Goal: Task Accomplishment & Management: Use online tool/utility

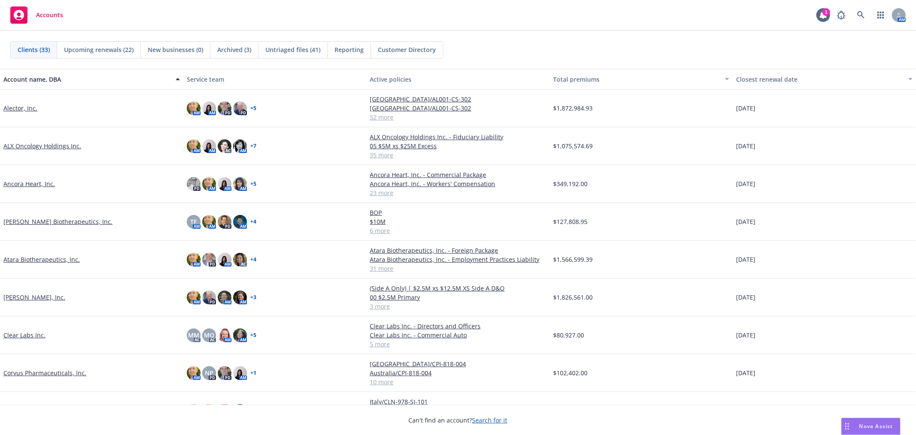
click at [588, 37] on div "Clients (33) Upcoming renewals (22) New businesses (0) Archived (3) Untriaged f…" at bounding box center [458, 50] width 916 height 38
click at [856, 15] on link at bounding box center [861, 14] width 17 height 17
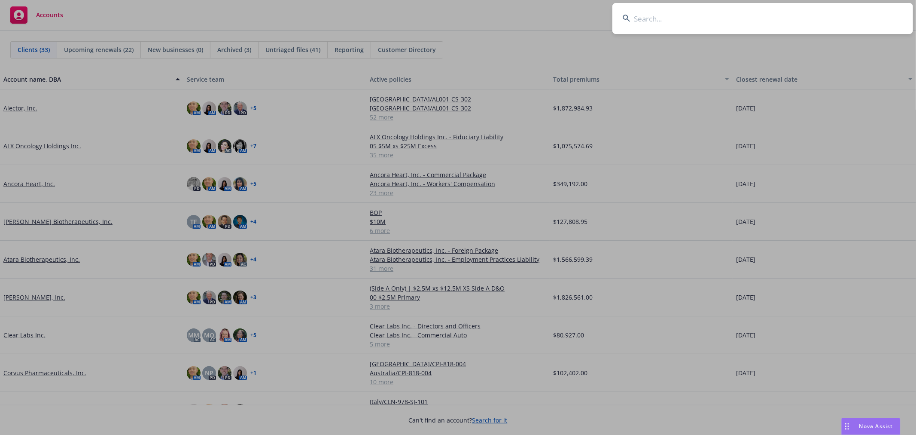
click at [808, 24] on input at bounding box center [763, 18] width 301 height 31
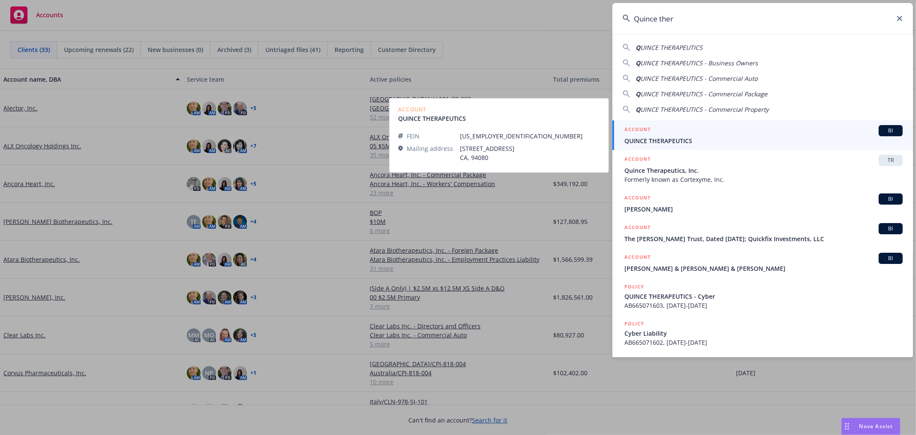
type input "Quince ther"
click at [710, 136] on span "QUINCE THERAPEUTICS" at bounding box center [764, 140] width 278 height 9
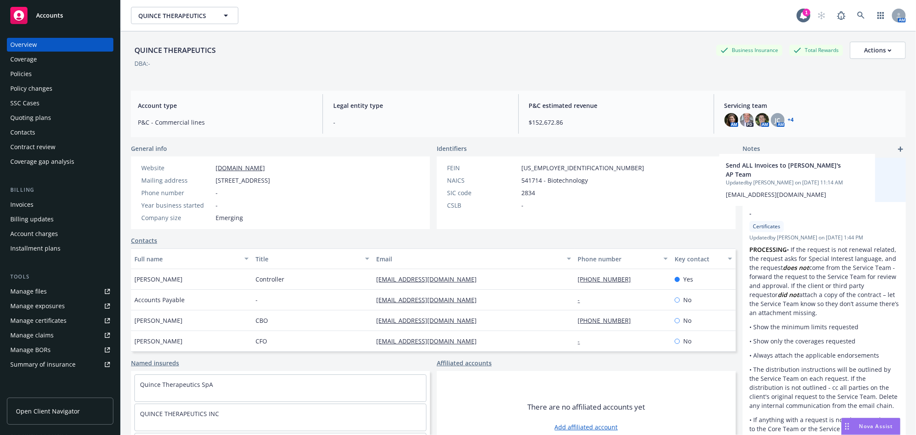
drag, startPoint x: 822, startPoint y: 198, endPoint x: 803, endPoint y: 195, distance: 18.9
click at [803, 195] on div "Send ALL Invoices to Quince's AP Team Updated by Patrick Chan on 12/10/2024, 11…" at bounding box center [824, 326] width 163 height 336
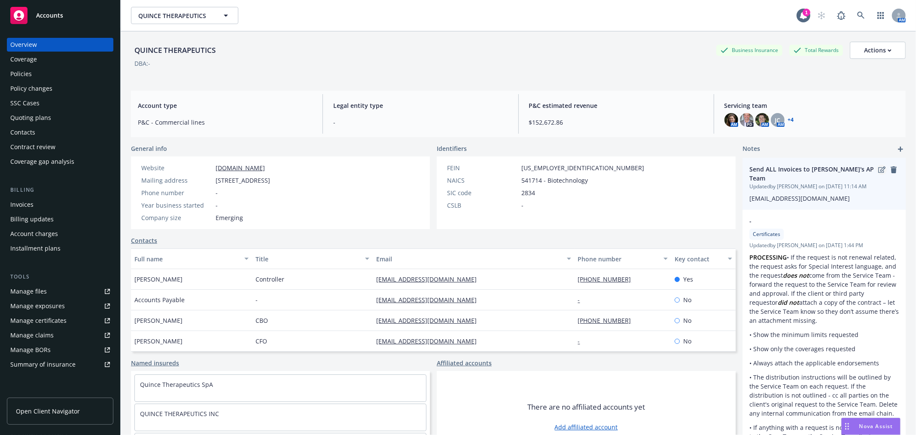
click at [879, 170] on icon "edit" at bounding box center [882, 169] width 7 height 7
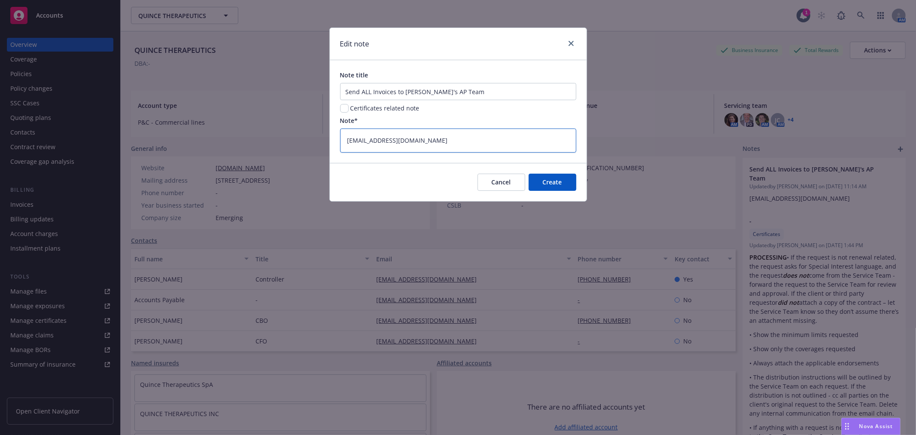
drag, startPoint x: 430, startPoint y: 141, endPoint x: 284, endPoint y: 147, distance: 147.0
click at [284, 147] on div "Edit note Note title Send ALL Invoices to Quince's AP Team Certificates related…" at bounding box center [458, 217] width 916 height 435
click at [485, 186] on button "Cancel" at bounding box center [502, 182] width 48 height 17
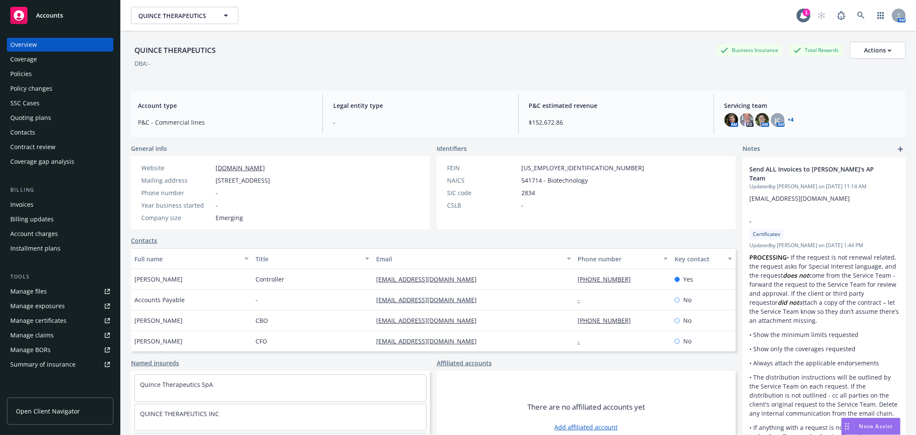
click at [601, 5] on div "QUINCE THERAPEUTICS QUINCE THERAPEUTICS 1 AM" at bounding box center [519, 15] width 796 height 31
click at [517, 33] on div "QUINCE THERAPEUTICS Business Insurance Total Rewards Actions DBA: -" at bounding box center [518, 57] width 775 height 52
click at [853, 20] on link at bounding box center [861, 15] width 17 height 17
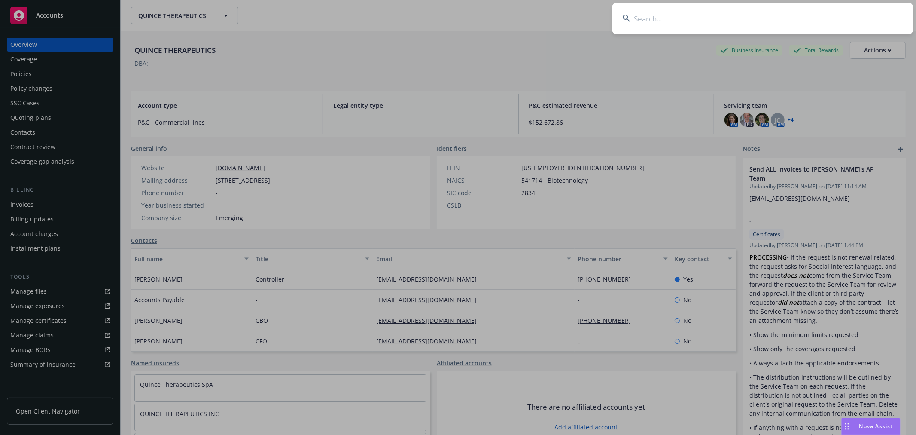
click at [746, 28] on input at bounding box center [763, 18] width 301 height 31
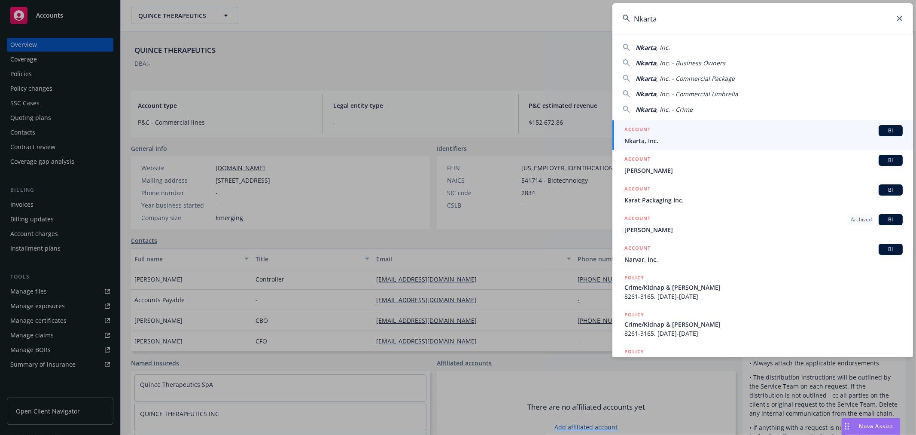
type input "Nkarta"
click at [670, 136] on span "Nkarta, Inc." at bounding box center [764, 140] width 278 height 9
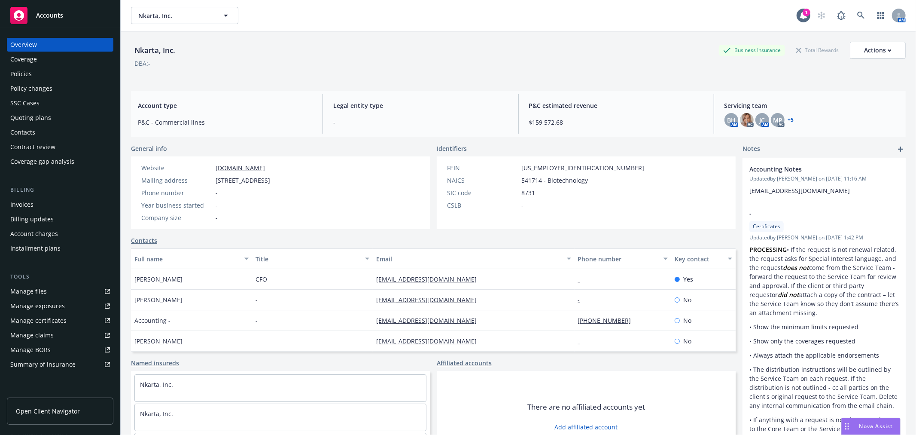
click at [40, 120] on div "Quoting plans" at bounding box center [30, 118] width 41 height 14
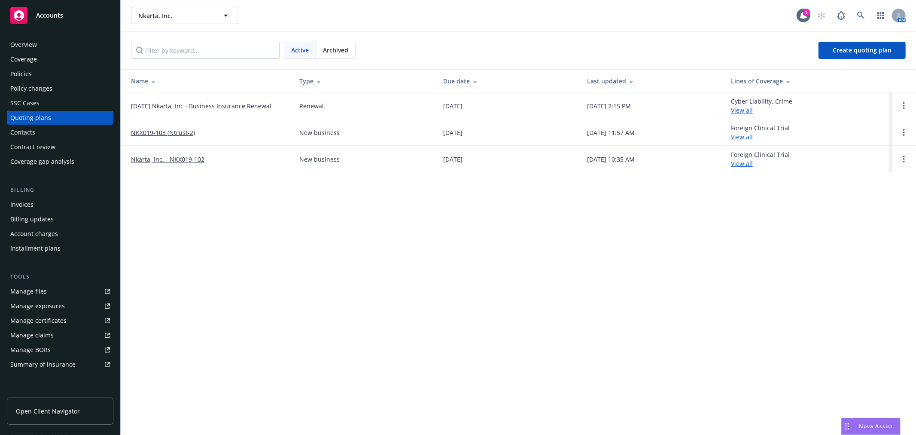
click at [229, 101] on link "11/17/25 Nkarta, Inc - Business Insurance Renewal" at bounding box center [201, 105] width 140 height 9
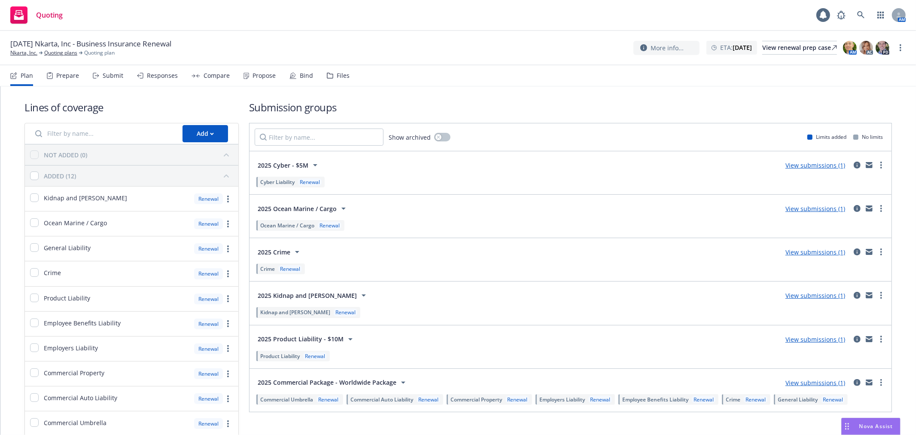
click at [342, 78] on div "Files" at bounding box center [343, 75] width 13 height 7
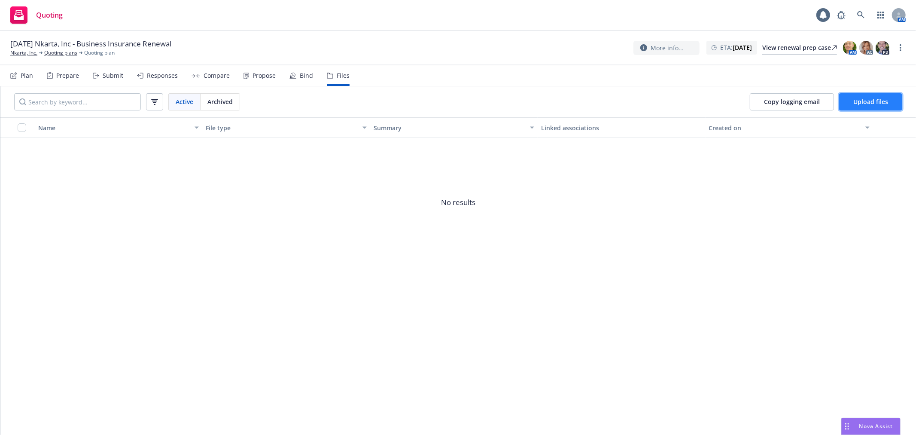
click at [868, 102] on span "Upload files" at bounding box center [871, 102] width 35 height 8
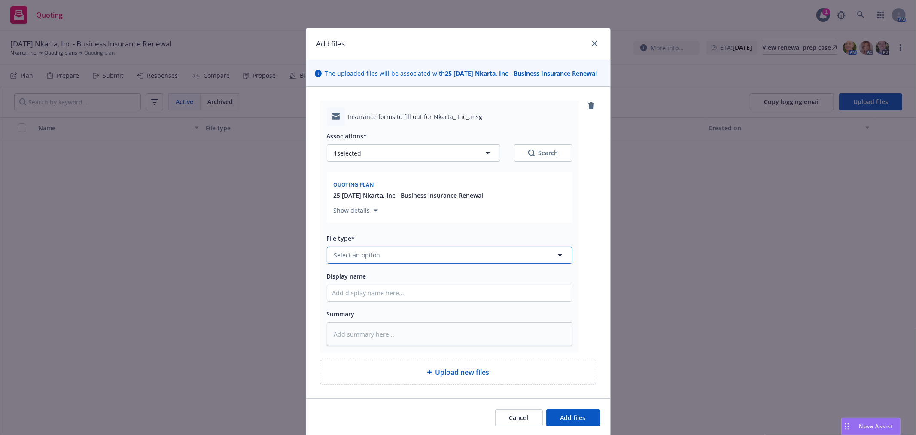
click at [397, 255] on button "Select an option" at bounding box center [450, 255] width 246 height 17
type input "solici"
click at [363, 226] on div "Renewal solicitation" at bounding box center [365, 231] width 64 height 12
click at [387, 294] on input "Display name" at bounding box center [449, 293] width 245 height 16
type textarea "x"
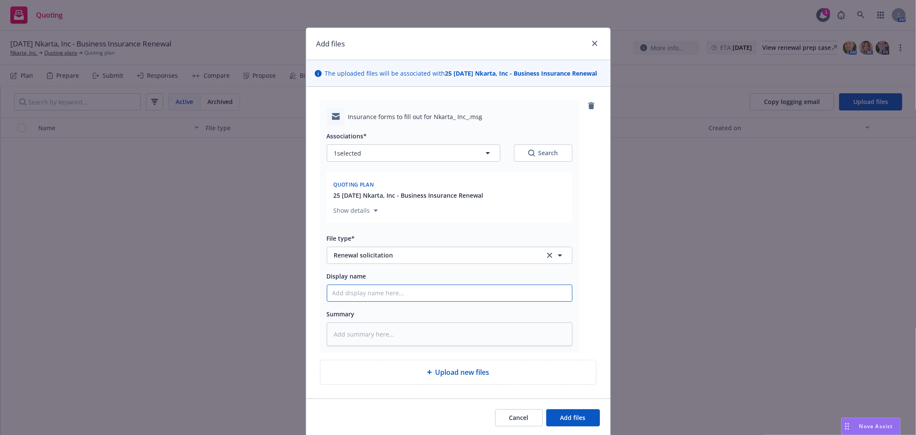
type input "I"
type textarea "x"
type input "In"
type textarea "x"
type input "Ind"
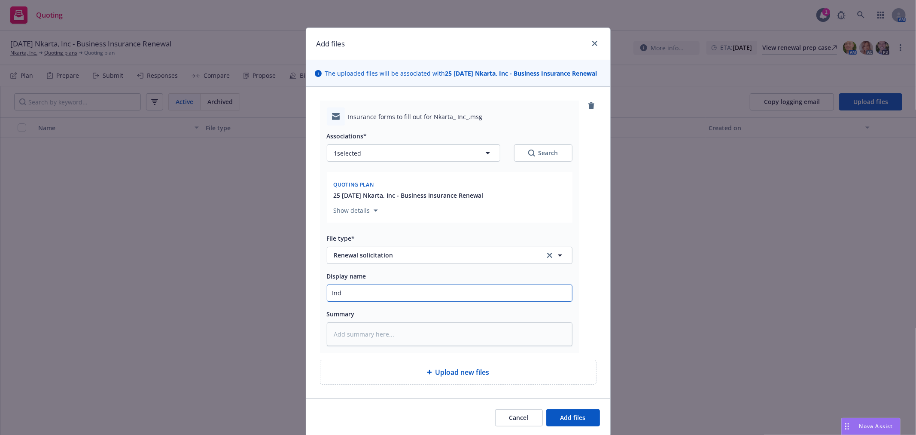
type textarea "x"
type input "Indi"
type textarea "x"
type input "Indio"
type textarea "x"
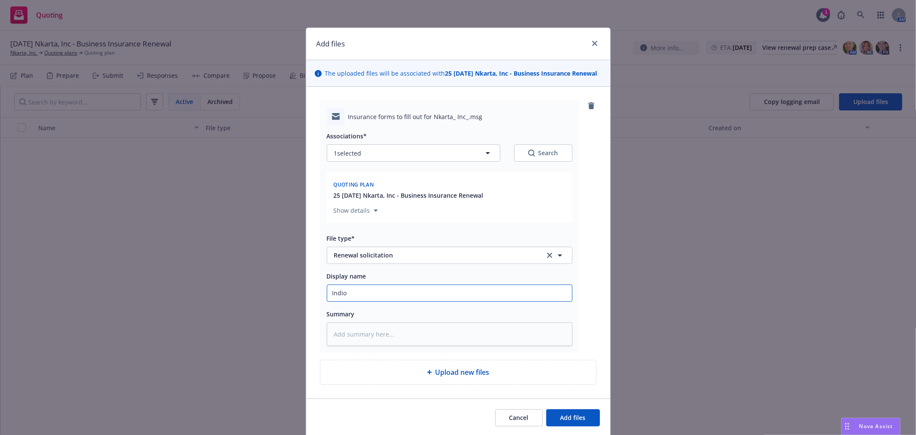
type input "Indio"
type textarea "x"
type input "Indio R"
type textarea "x"
type input "Indio Re"
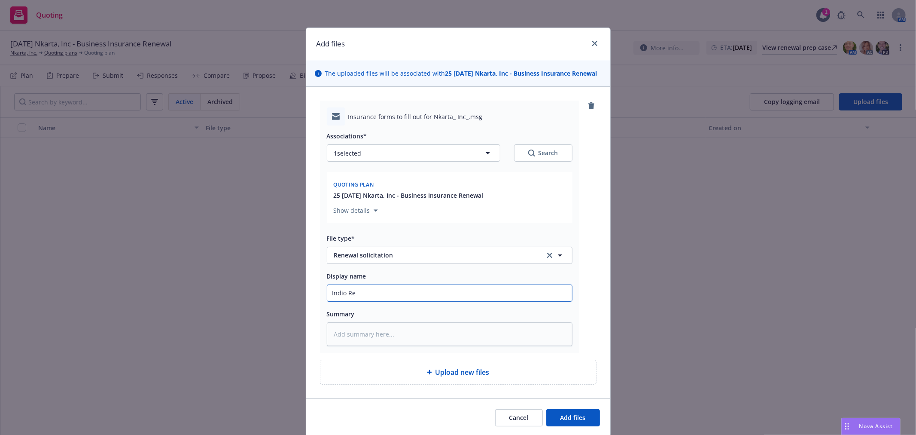
type textarea "x"
type input "Indio Ren"
type textarea "x"
type input "Indio Rene"
type textarea "x"
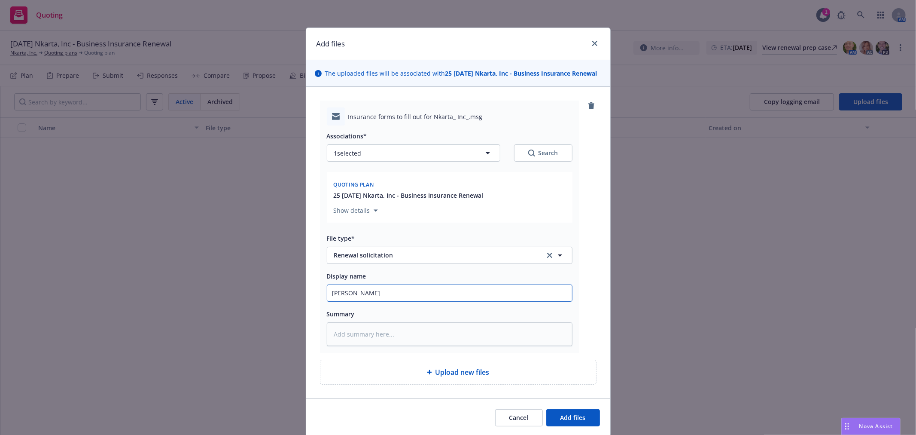
type input "Indio Renew"
type textarea "x"
type input "Indio Renewa"
type textarea "x"
type input "Indio Renewal"
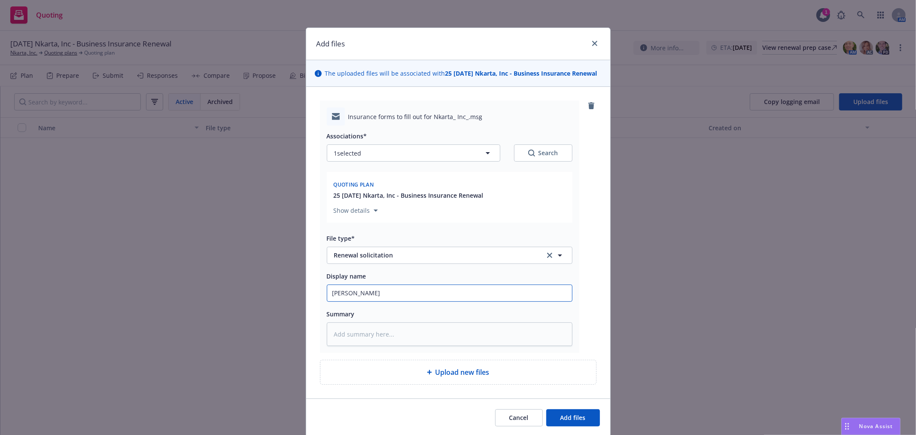
type textarea "x"
type input "Indio Renewal"
type textarea "x"
type input "Indio Renewal S"
type textarea "x"
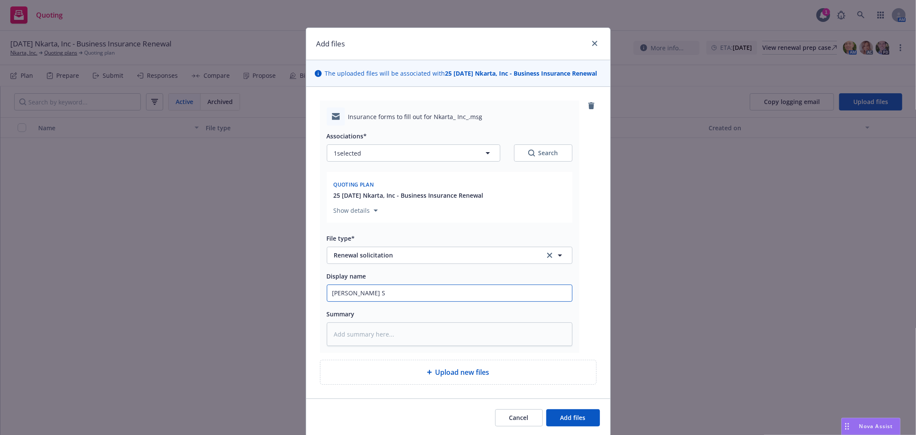
type input "Indio Renewal So"
type textarea "x"
type input "Indio Renewal Sol"
type textarea "x"
type input "Indio Renewal Soli"
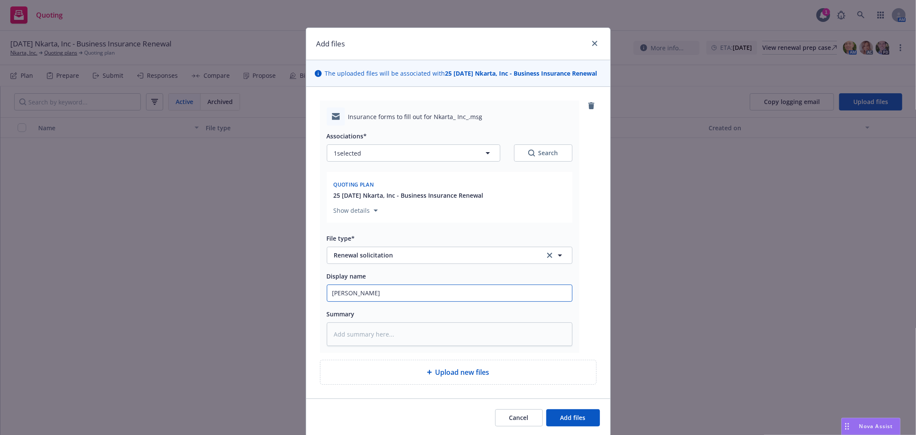
type textarea "x"
type input "Indio Renewal Solic"
type textarea "x"
type input "Indio Renewal Solicit"
type textarea "x"
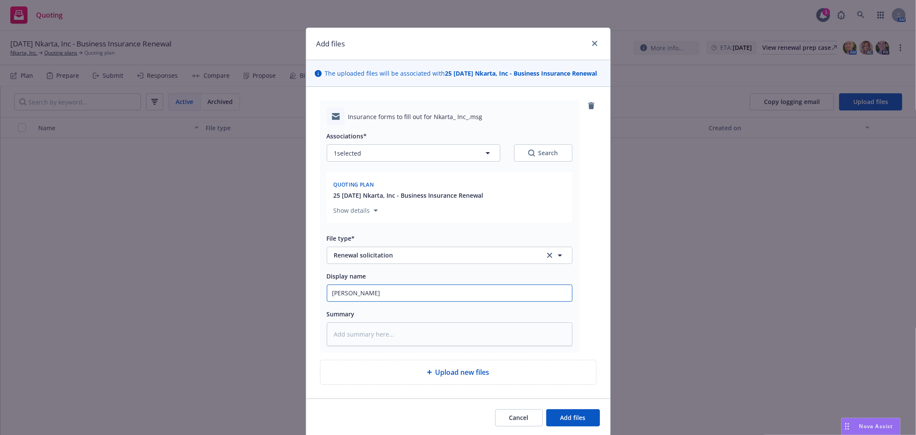
type input "Indio Renewal Solicita"
type textarea "x"
type input "Indio Renewal Solicitat"
type textarea "x"
type input "Indio Renewal Solicitati"
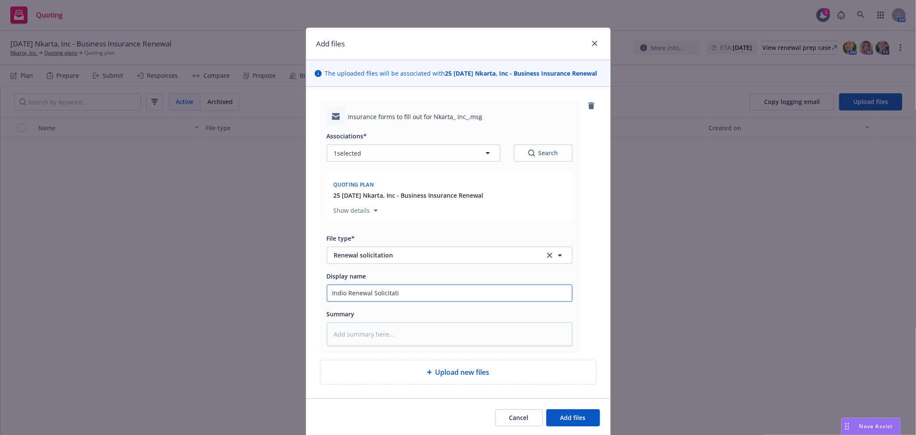
type textarea "x"
type input "Indio Renewal Solicitatio"
type textarea "x"
type input "Indio Renewal Solicitation"
type textarea "x"
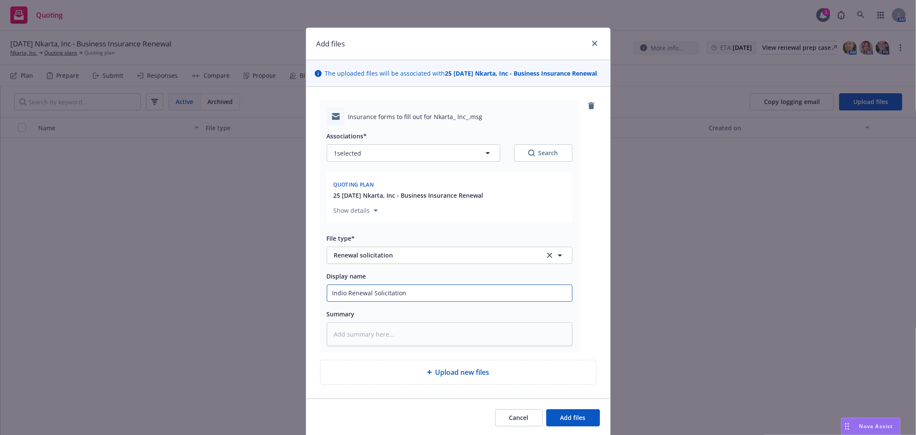
type input "Indio Renewal Solicitation"
type textarea "x"
type input "Indio Renewal Solicitation t"
type textarea "x"
type input "Indio Renewal Solicitation to"
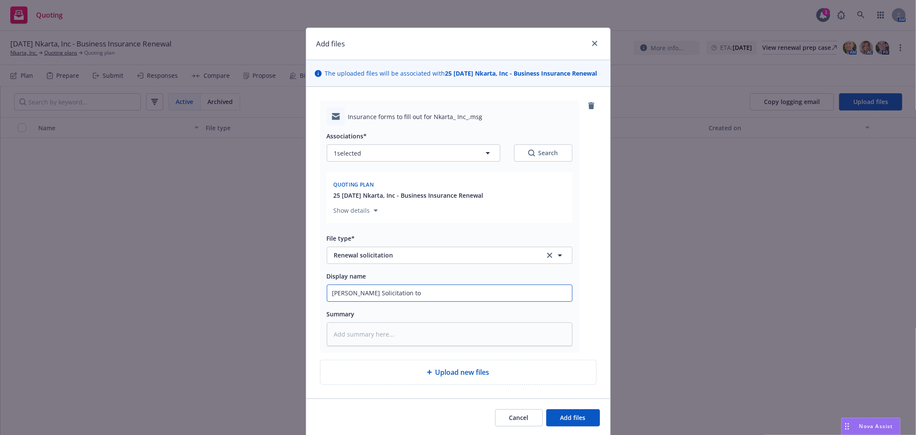
type textarea "x"
type input "Indio Renewal Solicitation to"
type textarea "x"
type input "Indio Renewal Solicitation to N"
type textarea "x"
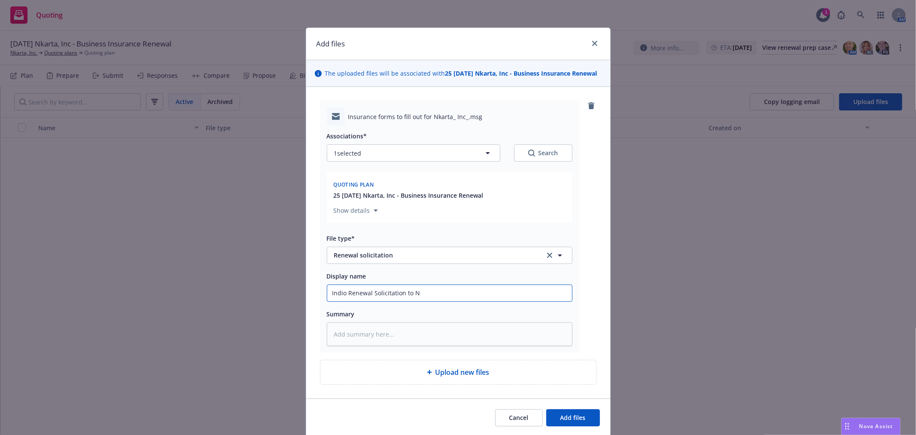
type input "Indio Renewal Solicitation to Nk"
type textarea "x"
type input "Indio Renewal Solicitation to Nka"
type textarea "x"
type input "Indio Renewal Solicitation to Nkar"
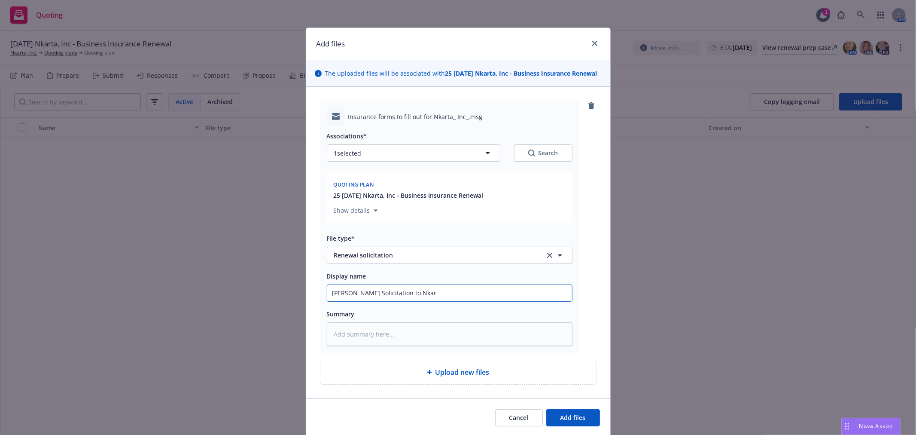
type textarea "x"
type input "Indio Renewal Solicitation to Nkart"
type textarea "x"
type input "Indio Renewal Solicitation to Nkarta"
click at [574, 426] on button "Add files" at bounding box center [573, 417] width 54 height 17
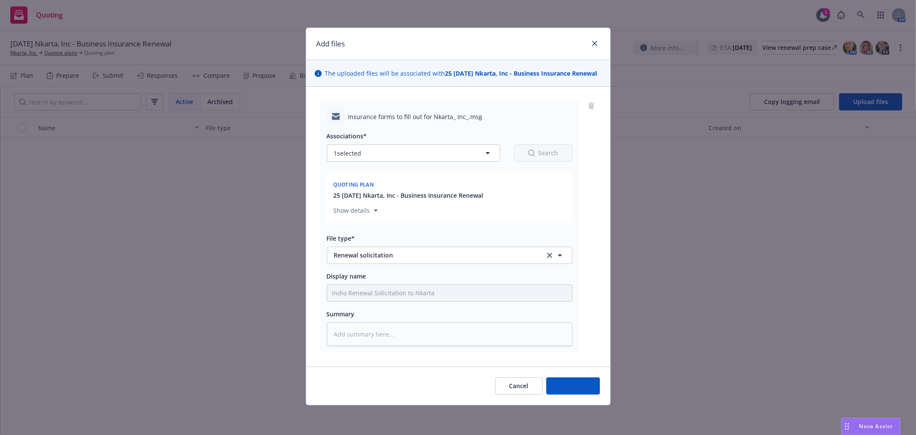
type textarea "x"
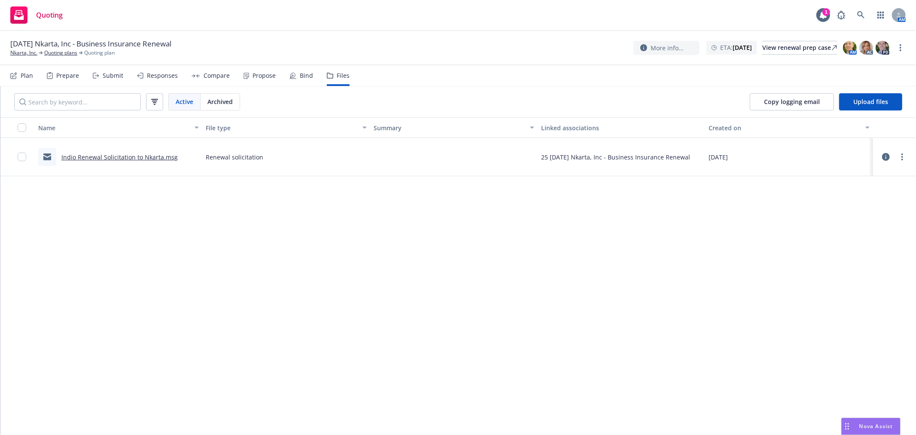
click at [357, 248] on div "Name File type Summary Linked associations Created on Indio Renewal Solicitatio…" at bounding box center [458, 275] width 916 height 317
click at [473, 44] on div "11/17/25 Nkarta, Inc - Business Insurance Renewal Nkarta, Inc. Quoting plans Qu…" at bounding box center [458, 48] width 896 height 18
click at [33, 76] on div "Plan Prepare Submit Responses Compare Propose Bind Files" at bounding box center [179, 75] width 339 height 21
click at [13, 52] on link "Nkarta, Inc." at bounding box center [23, 53] width 27 height 8
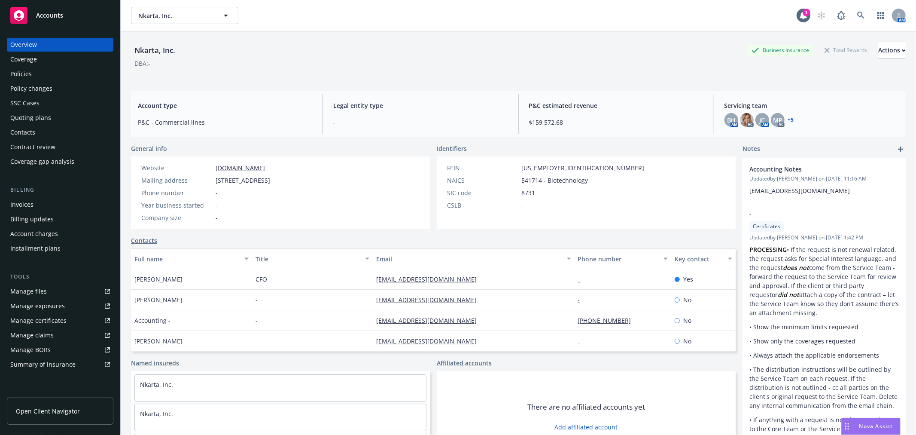
click at [484, 63] on div "DBA: -" at bounding box center [518, 63] width 775 height 9
click at [858, 15] on icon at bounding box center [861, 15] width 7 height 7
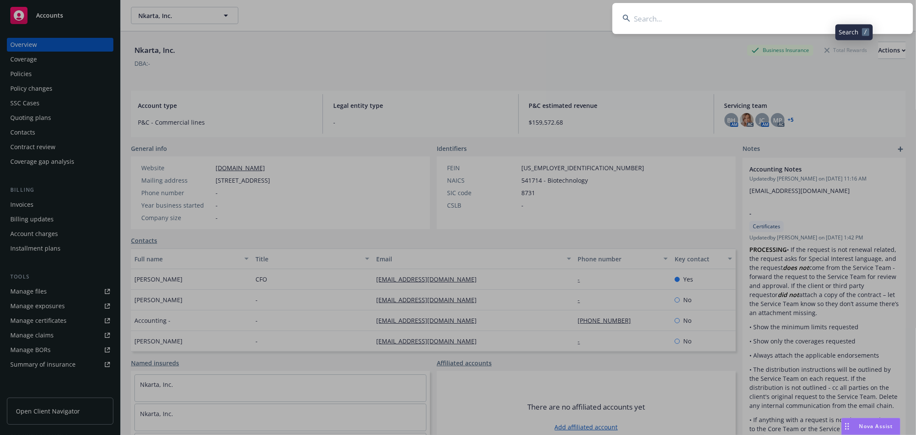
click at [756, 21] on input at bounding box center [763, 18] width 301 height 31
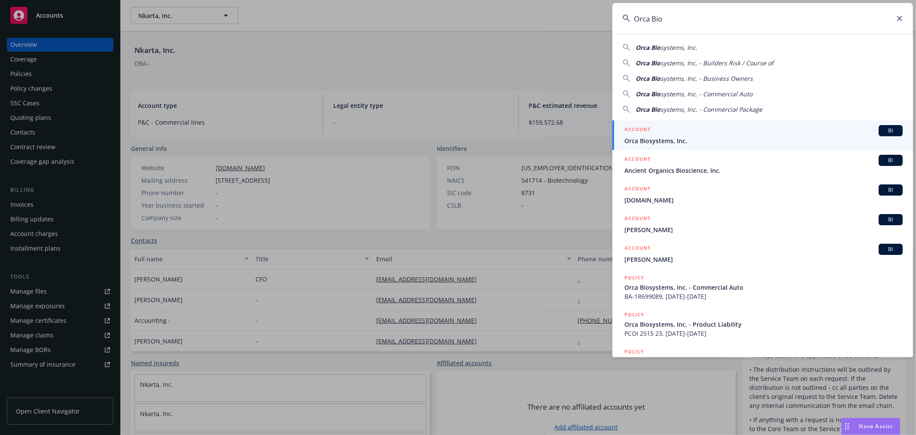
type input "Orca Bio"
click at [668, 134] on div "ACCOUNT BI" at bounding box center [764, 130] width 278 height 11
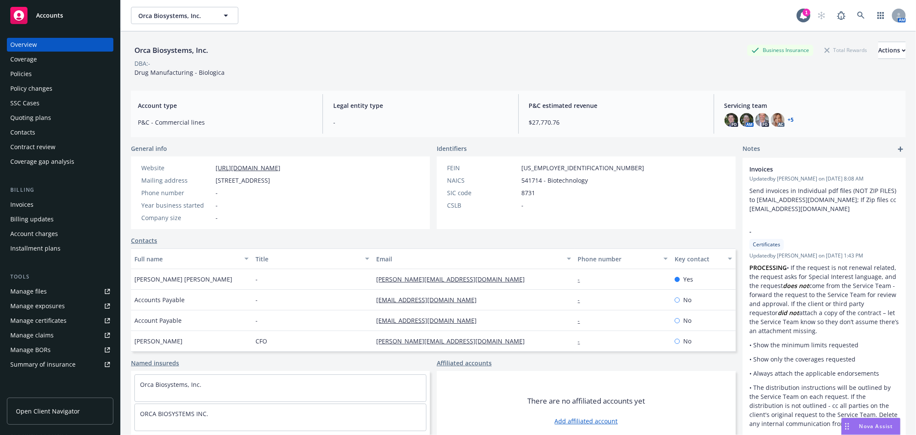
click at [52, 77] on div "Policies" at bounding box center [60, 74] width 100 height 14
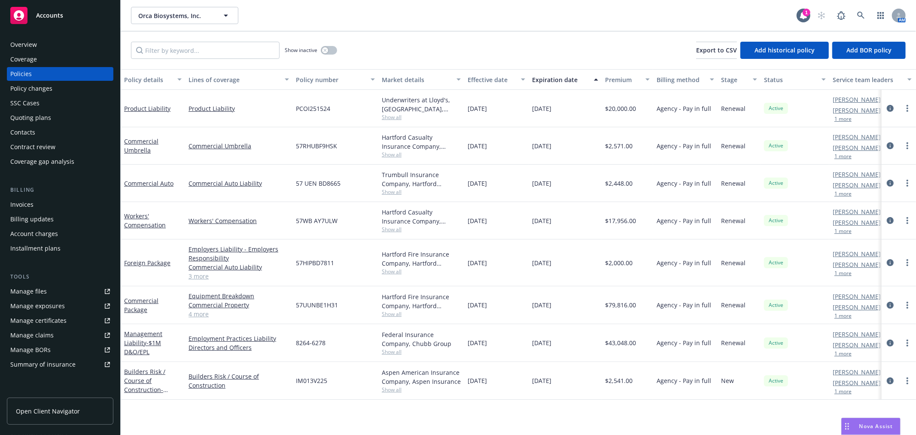
click at [452, 35] on div "Show inactive Export to CSV Add historical policy Add BOR policy" at bounding box center [519, 50] width 796 height 38
click at [565, 29] on div "Orca Biosystems, Inc. Orca Biosystems, Inc. 1 AM" at bounding box center [519, 15] width 796 height 31
click at [311, 13] on div "Orca Biosystems, Inc. Orca Biosystems, Inc." at bounding box center [464, 15] width 666 height 17
click at [526, 28] on div "Orca Biosystems, Inc. Orca Biosystems, Inc. 1 AM" at bounding box center [519, 15] width 796 height 31
click at [861, 13] on icon at bounding box center [861, 15] width 7 height 7
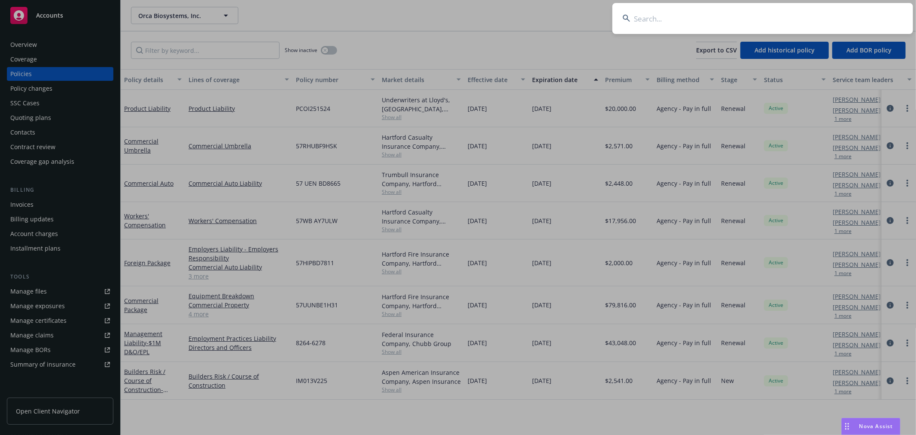
click at [690, 12] on input at bounding box center [763, 18] width 301 height 31
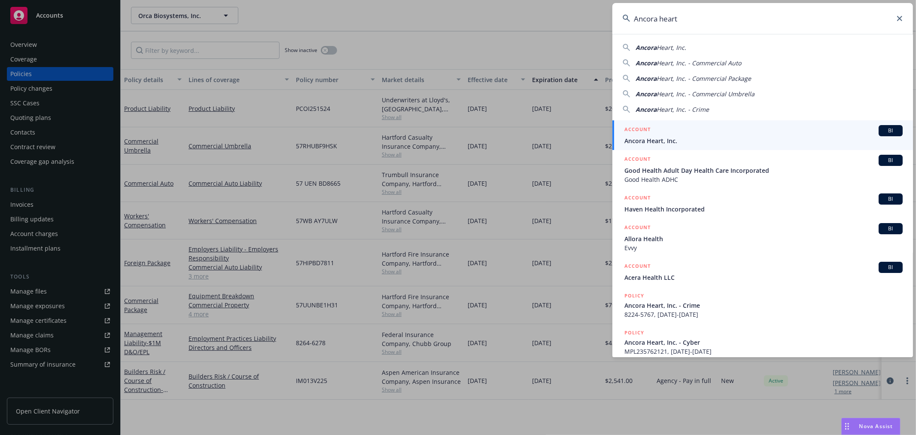
type input "Ancora heart"
click at [648, 140] on span "Ancora Heart, Inc." at bounding box center [764, 140] width 278 height 9
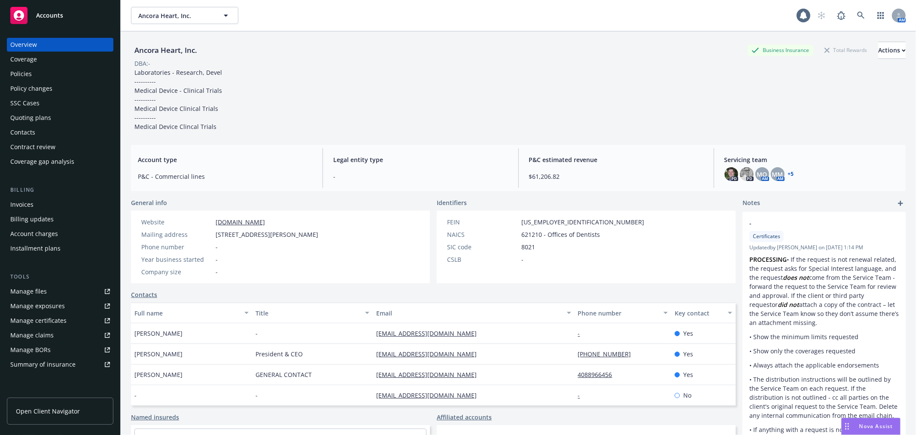
click at [39, 73] on div "Policies" at bounding box center [60, 74] width 100 height 14
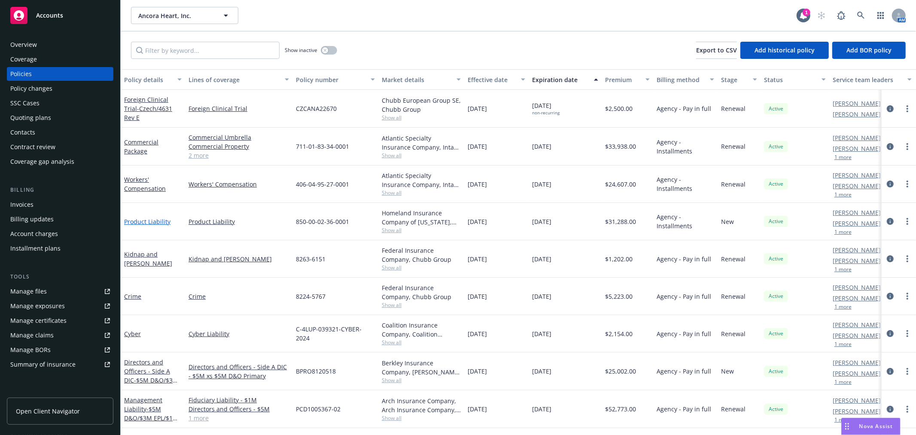
click at [157, 220] on link "Product Liability" at bounding box center [147, 221] width 46 height 8
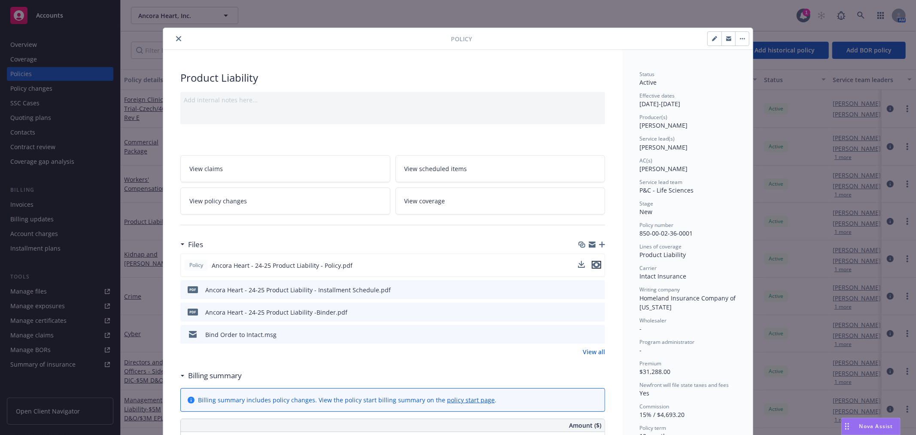
click at [593, 265] on icon "preview file" at bounding box center [597, 265] width 8 height 6
click at [176, 37] on icon "close" at bounding box center [178, 38] width 5 height 5
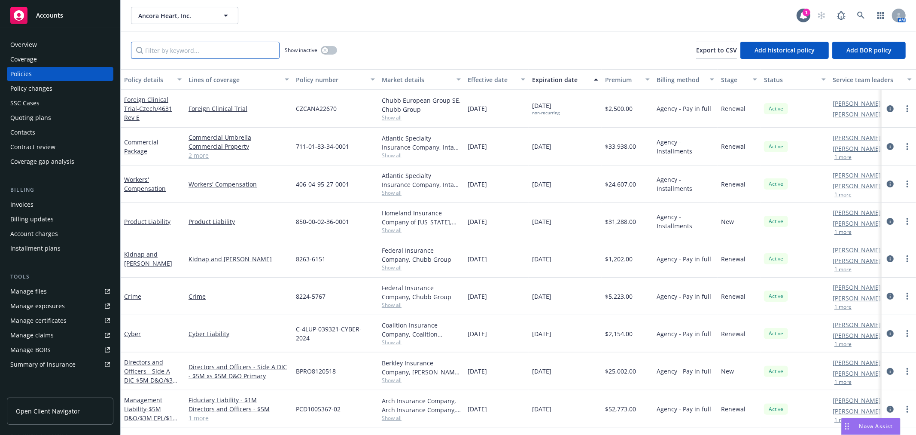
click at [185, 54] on input "Filter by keyword..." at bounding box center [205, 50] width 149 height 17
type input "Cargo"
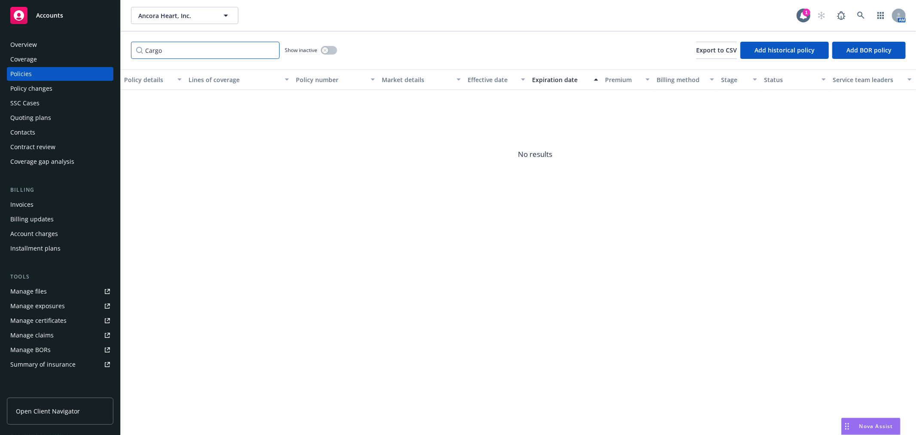
click at [270, 52] on input "Cargo" at bounding box center [205, 50] width 149 height 17
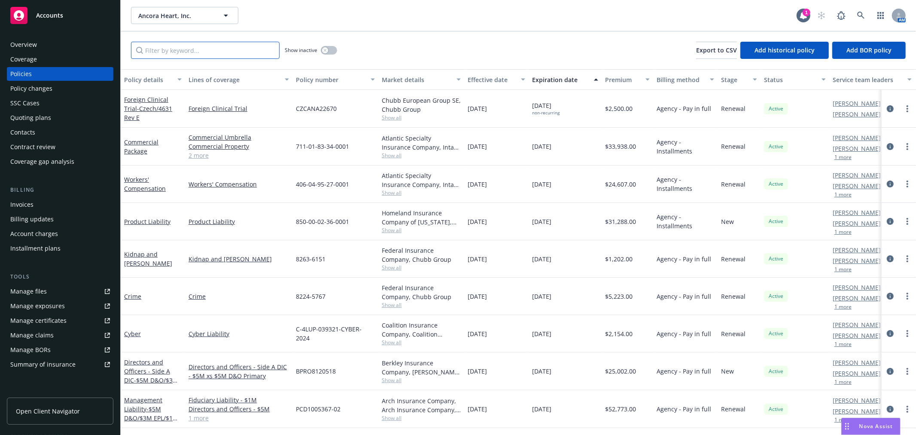
click at [223, 48] on input "Filter by keyword..." at bounding box center [205, 50] width 149 height 17
type input "[GEOGRAPHIC_DATA]"
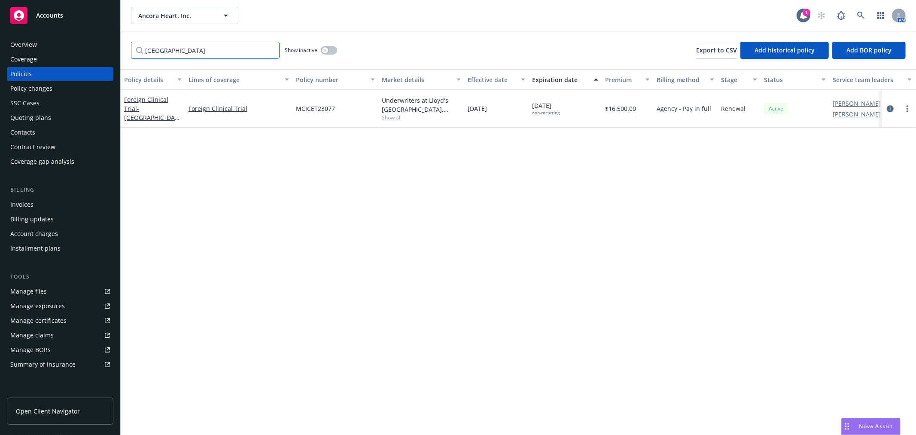
click at [271, 50] on input "[GEOGRAPHIC_DATA]" at bounding box center [205, 50] width 149 height 17
click at [427, 46] on div "Show inactive Export to CSV Add historical policy Add BOR policy" at bounding box center [519, 50] width 796 height 38
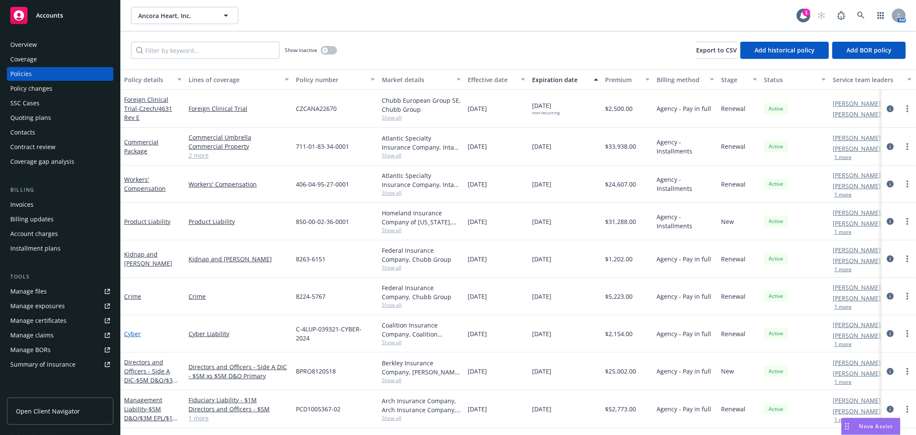
click at [131, 333] on link "Cyber" at bounding box center [132, 334] width 17 height 8
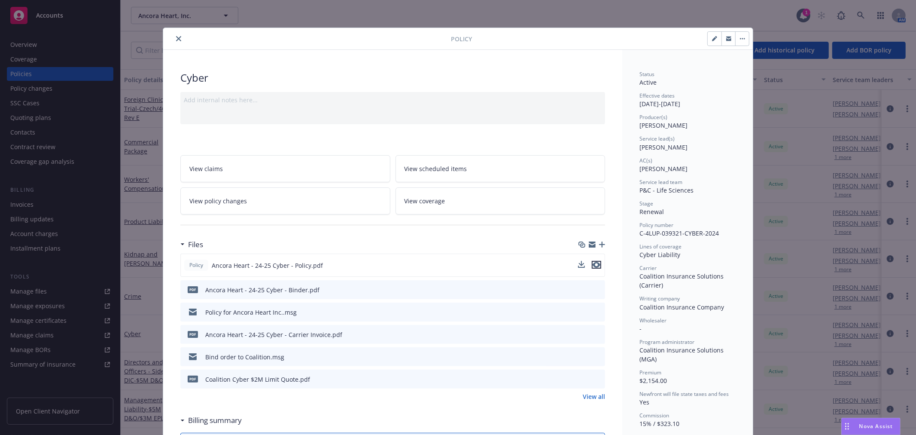
click at [593, 265] on icon "preview file" at bounding box center [597, 265] width 8 height 6
click at [174, 37] on button "close" at bounding box center [179, 39] width 10 height 10
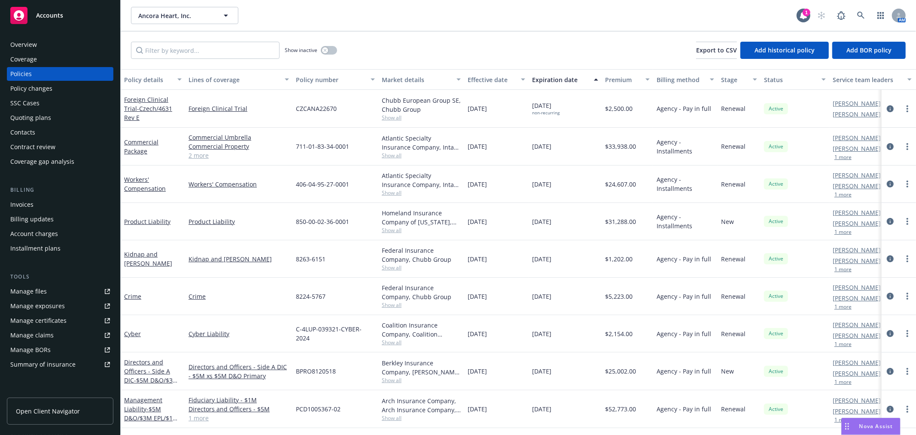
click at [398, 23] on div "Ancora Heart, Inc. Ancora Heart, Inc." at bounding box center [464, 15] width 666 height 17
click at [859, 10] on link at bounding box center [861, 15] width 17 height 17
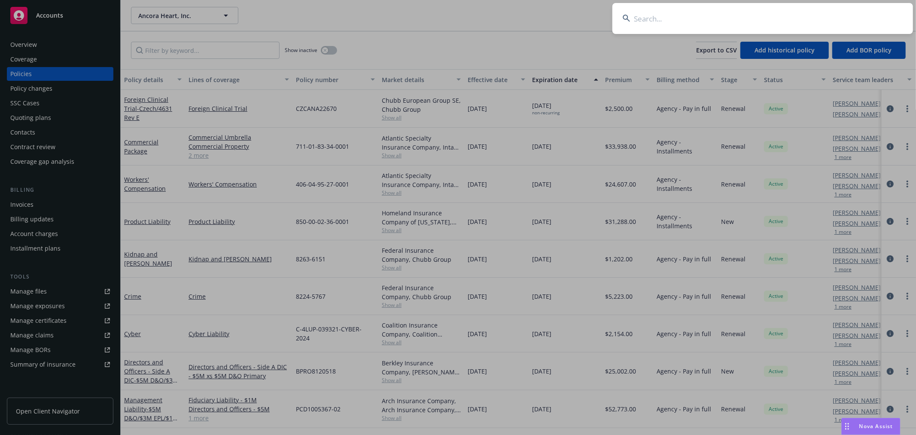
click at [786, 18] on input at bounding box center [763, 18] width 301 height 31
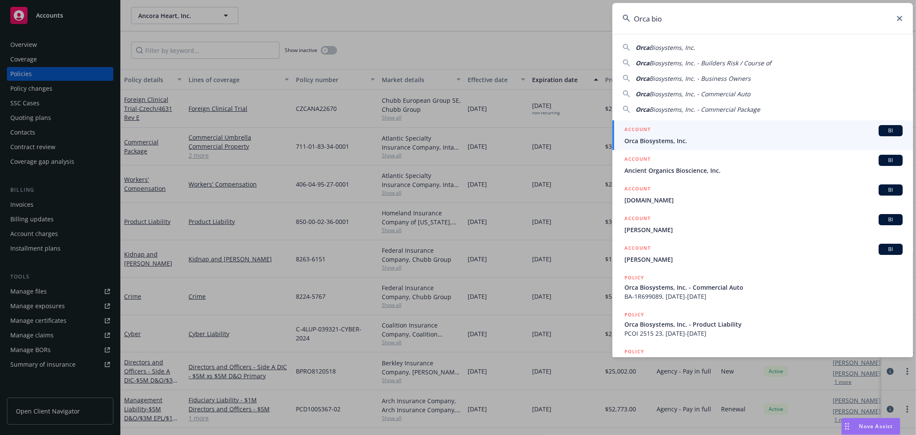
type input "Orca bio"
click at [684, 140] on span "Orca Biosystems, Inc." at bounding box center [764, 140] width 278 height 9
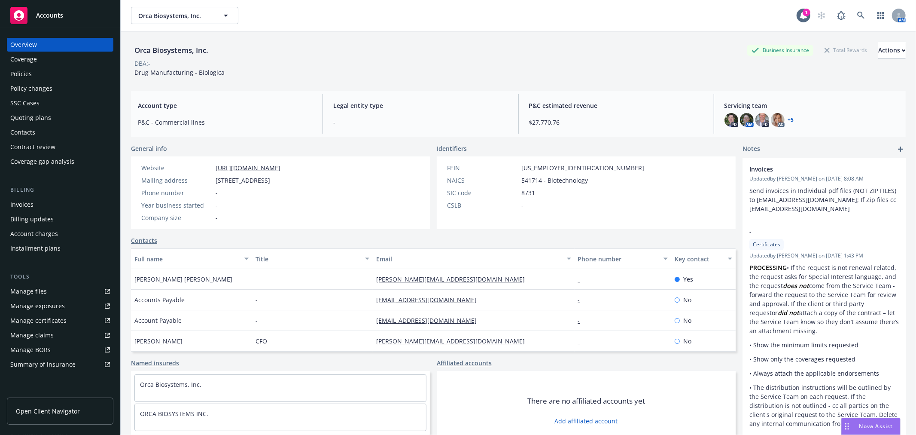
drag, startPoint x: 483, startPoint y: 53, endPoint x: 308, endPoint y: 41, distance: 175.7
click at [483, 53] on div "Orca Biosystems, Inc. Business Insurance Total Rewards Actions" at bounding box center [518, 50] width 775 height 17
